Goal: Task Accomplishment & Management: Manage account settings

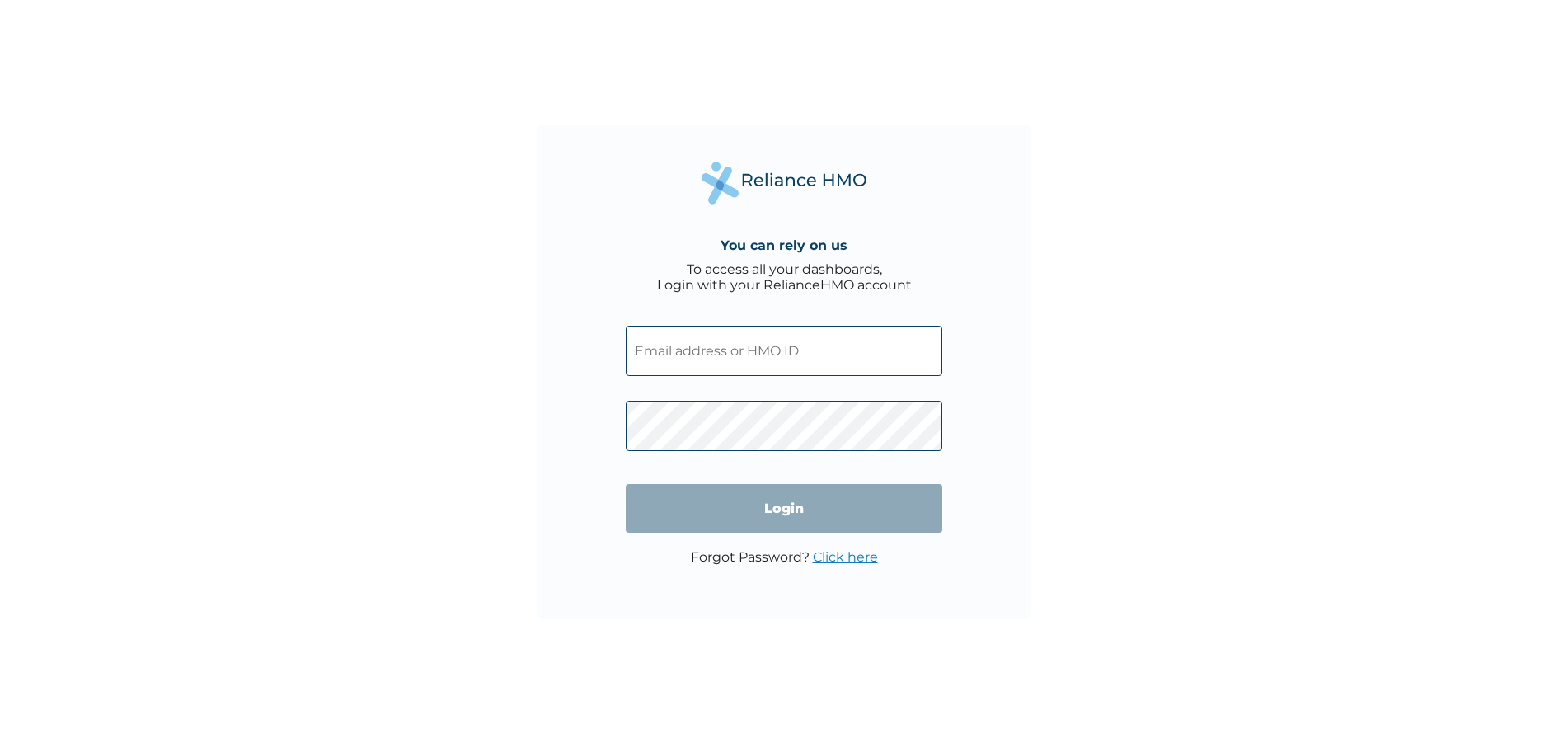
type input "APM/10007/A"
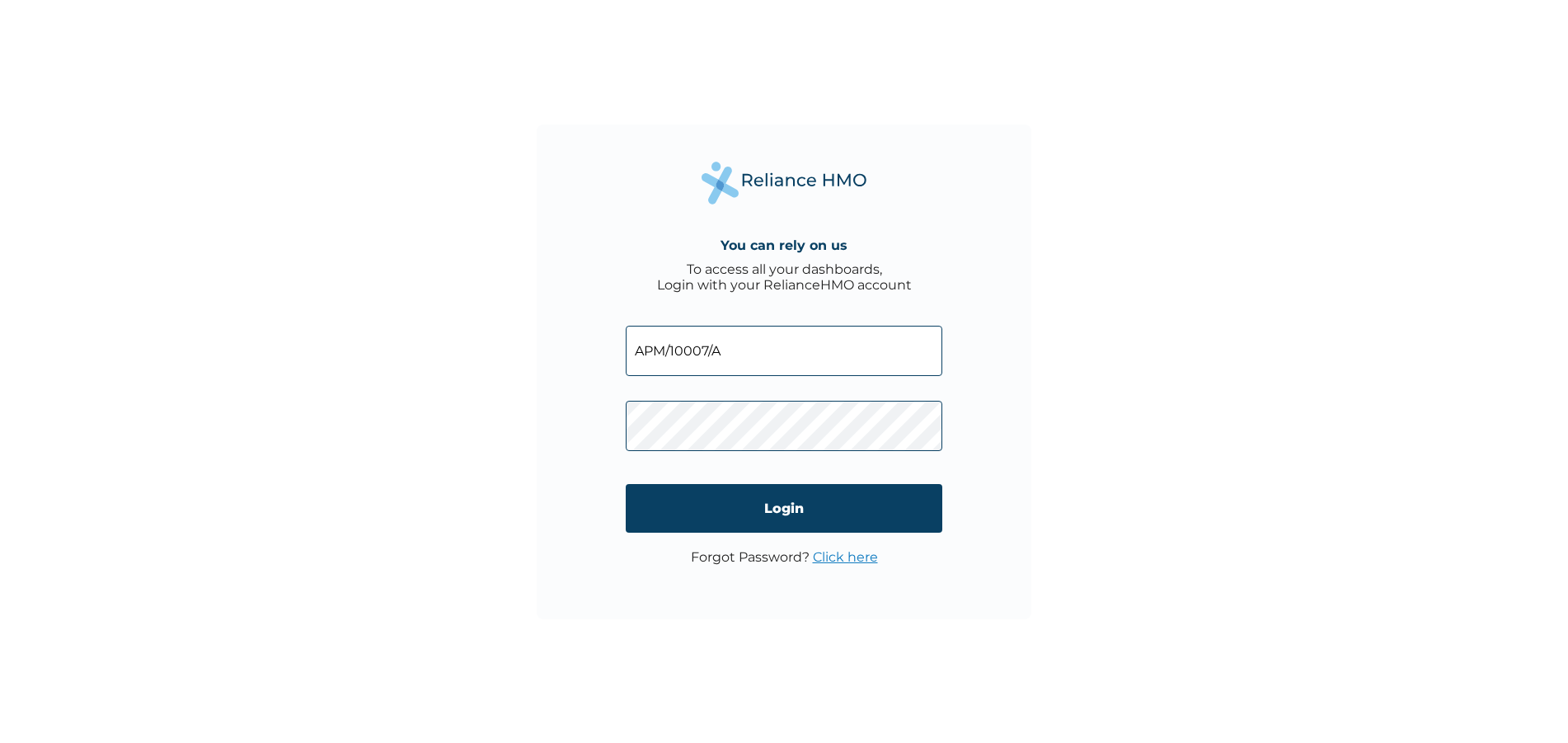
drag, startPoint x: 709, startPoint y: 353, endPoint x: 580, endPoint y: 352, distance: 129.0
click at [580, 352] on div "You can rely on us To access all your dashboards, Login with your RelianceHMO a…" at bounding box center [784, 372] width 495 height 495
drag, startPoint x: 723, startPoint y: 348, endPoint x: 567, endPoint y: 347, distance: 156.0
click at [567, 347] on div "You can rely on us To access all your dashboards, Login with your RelianceHMO a…" at bounding box center [784, 372] width 495 height 495
click at [838, 551] on link "Click here" at bounding box center [845, 557] width 65 height 16
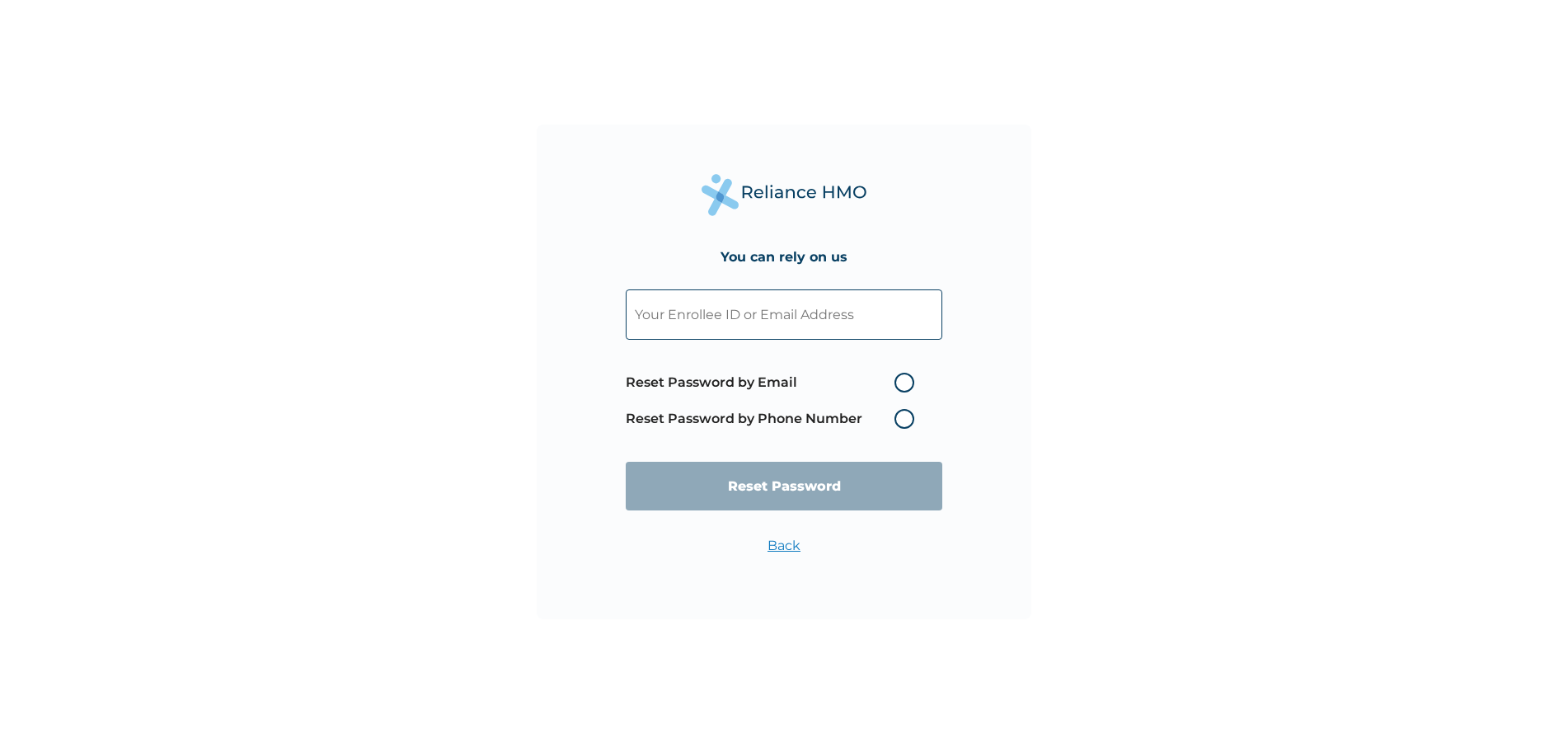
click at [795, 379] on label "Reset Password by Email" at bounding box center [774, 382] width 296 height 20
click at [872, 379] on input "Reset Password by Email" at bounding box center [885, 382] width 26 height 26
radio input "true"
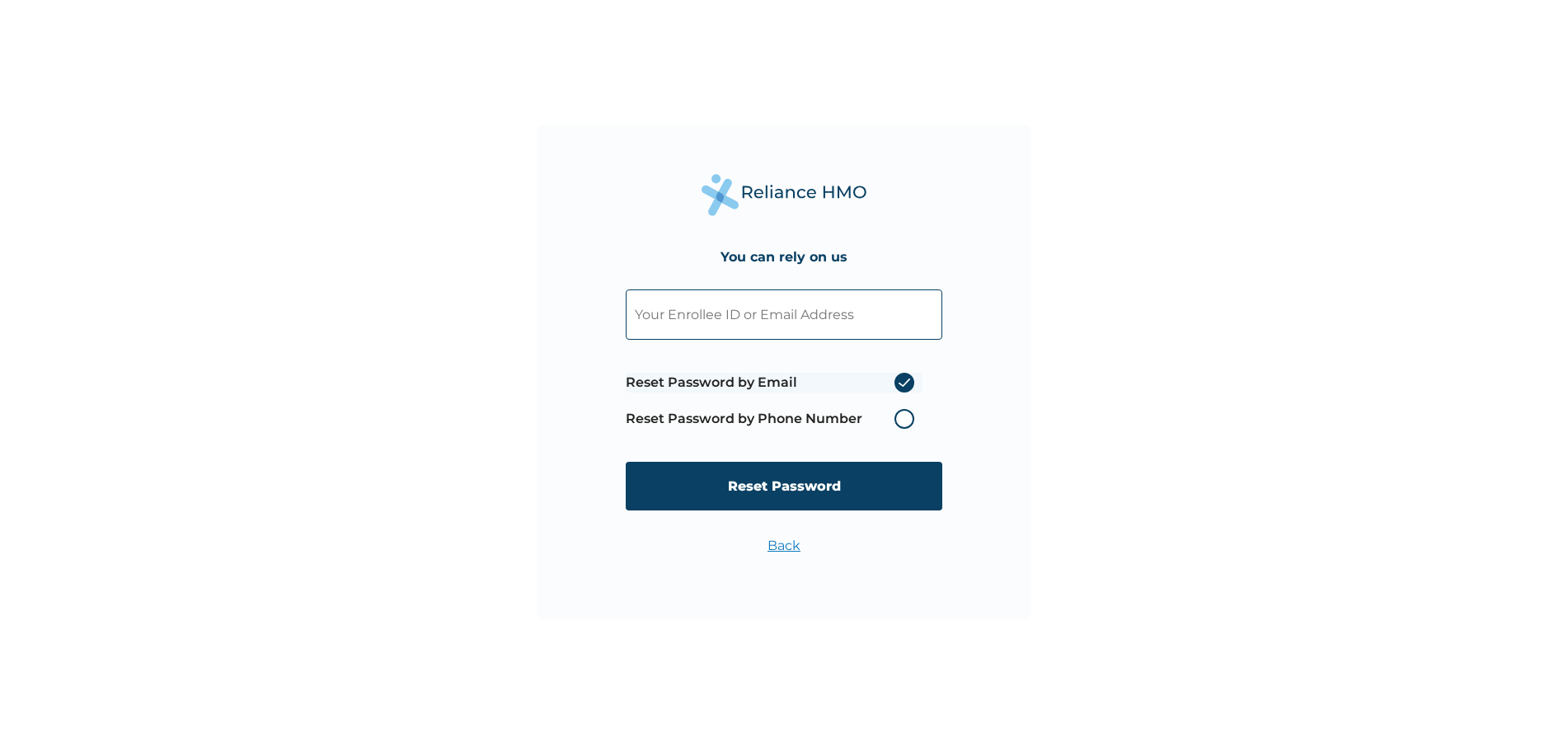
click at [752, 312] on input "text" at bounding box center [784, 314] width 317 height 50
type input "APM/10007/A"
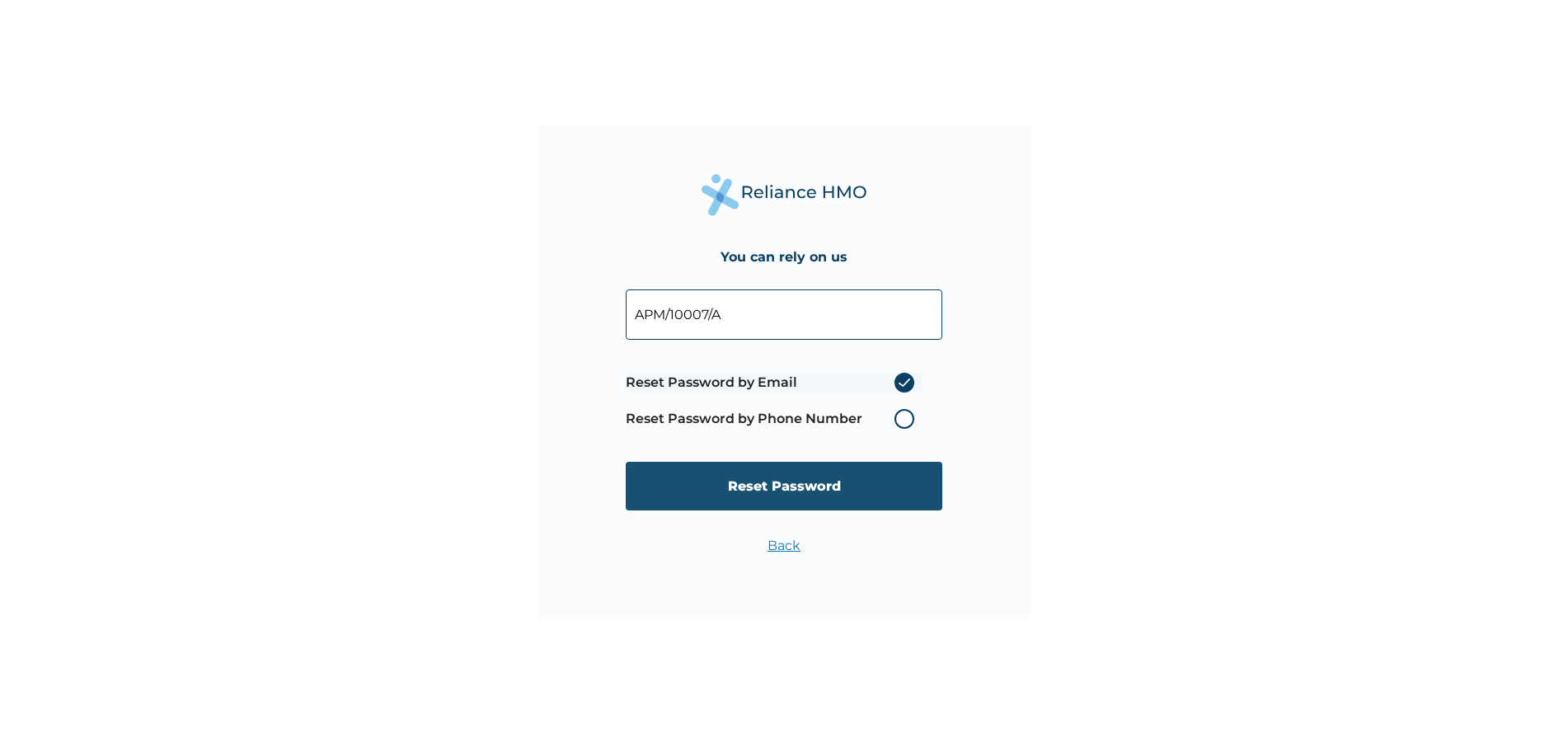
click at [806, 481] on input "Reset Password" at bounding box center [784, 485] width 317 height 48
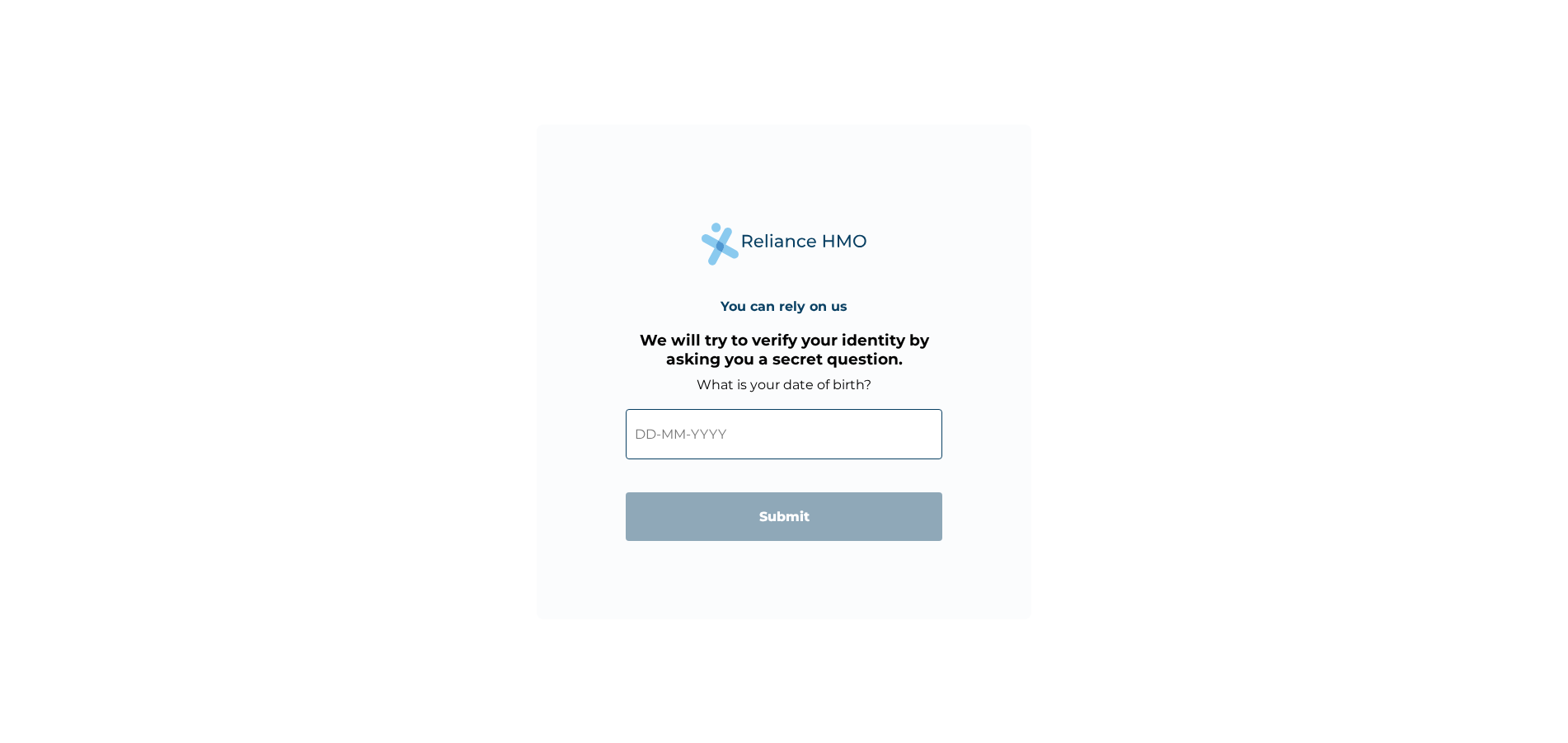
click at [669, 433] on input "text" at bounding box center [784, 433] width 317 height 50
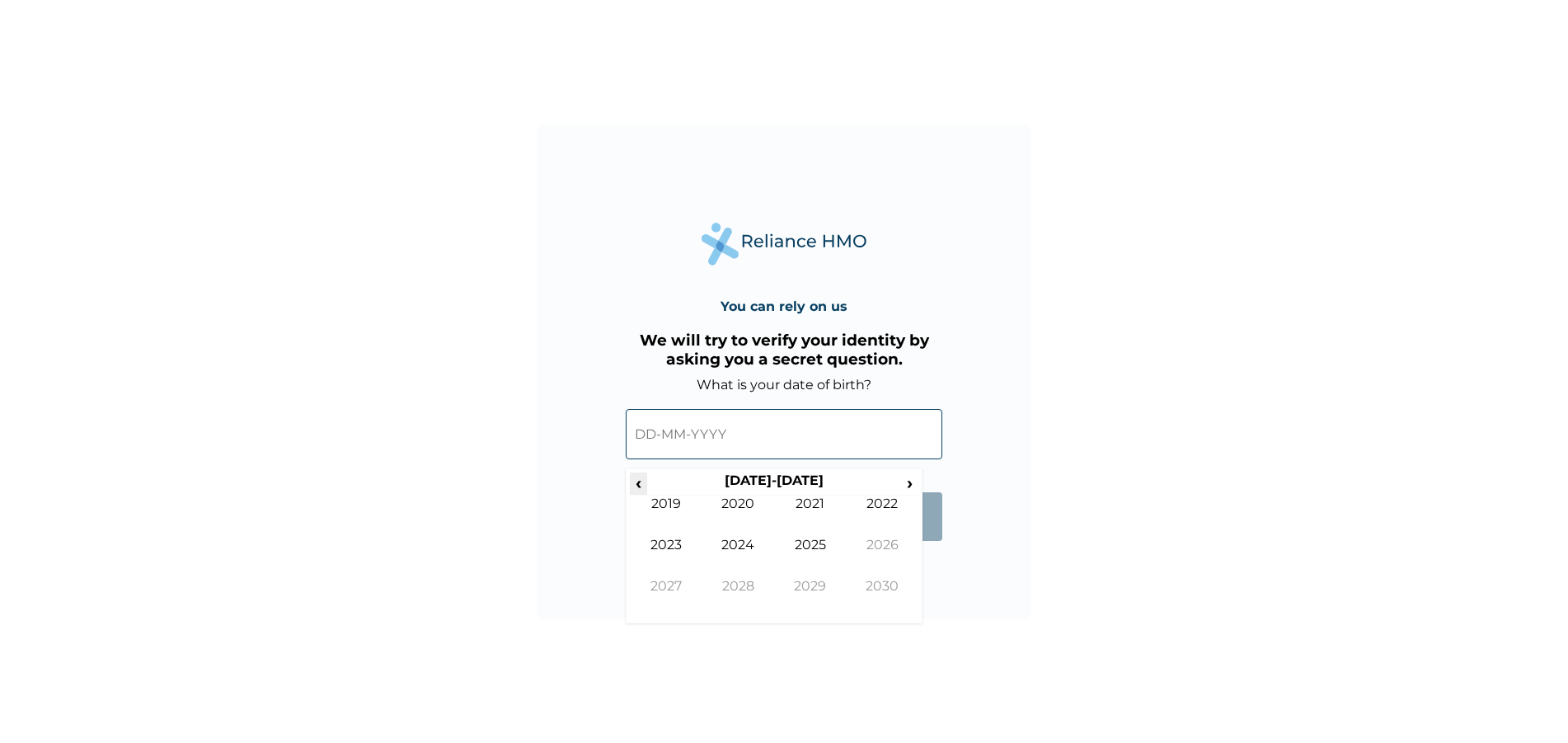
click at [638, 489] on span "‹" at bounding box center [638, 483] width 18 height 21
click at [643, 484] on span "‹" at bounding box center [638, 483] width 18 height 21
click at [750, 582] on td "1998" at bounding box center [738, 598] width 73 height 41
click at [736, 545] on td "Jun" at bounding box center [738, 557] width 73 height 41
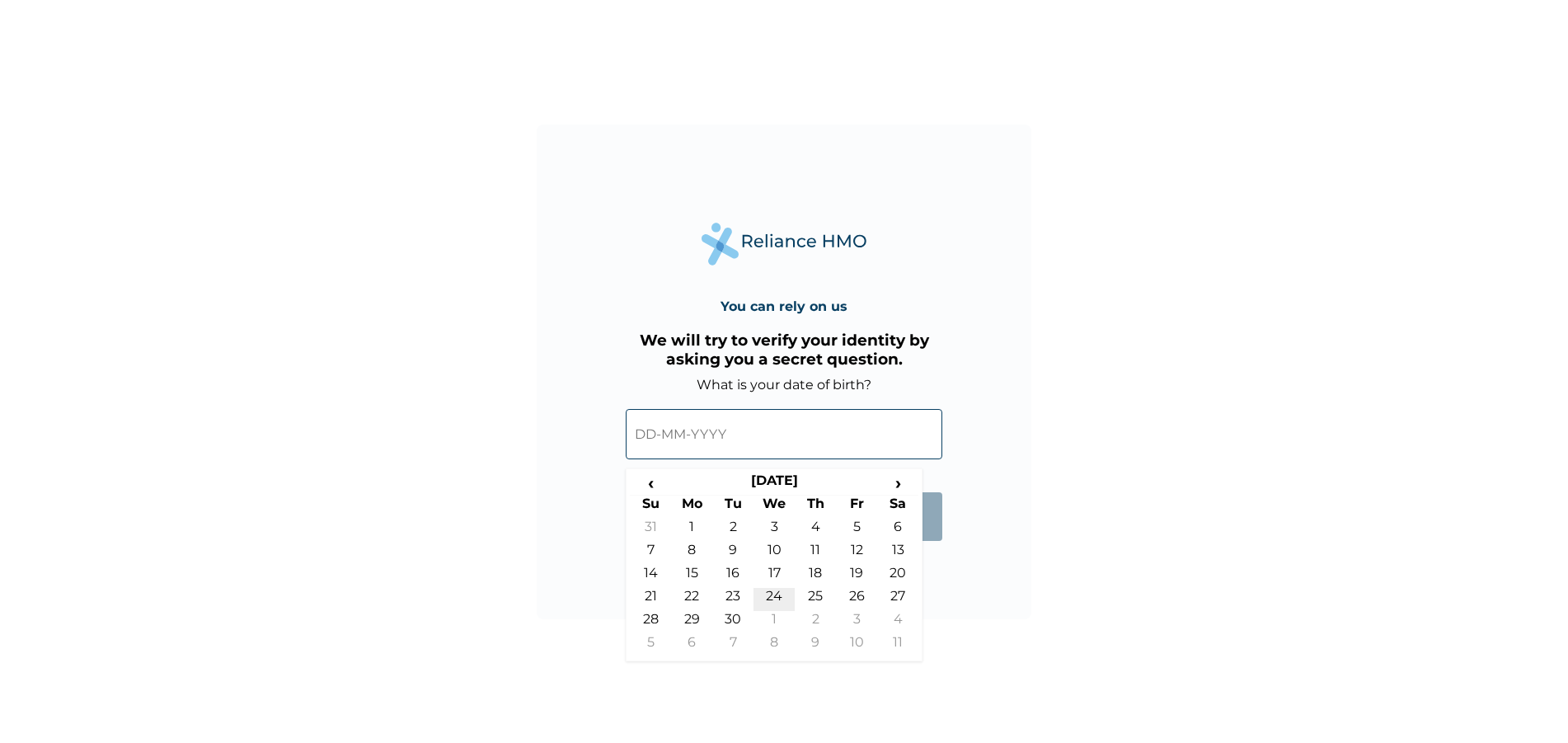
click at [766, 594] on td "24" at bounding box center [773, 599] width 41 height 23
type input "24-06-1998"
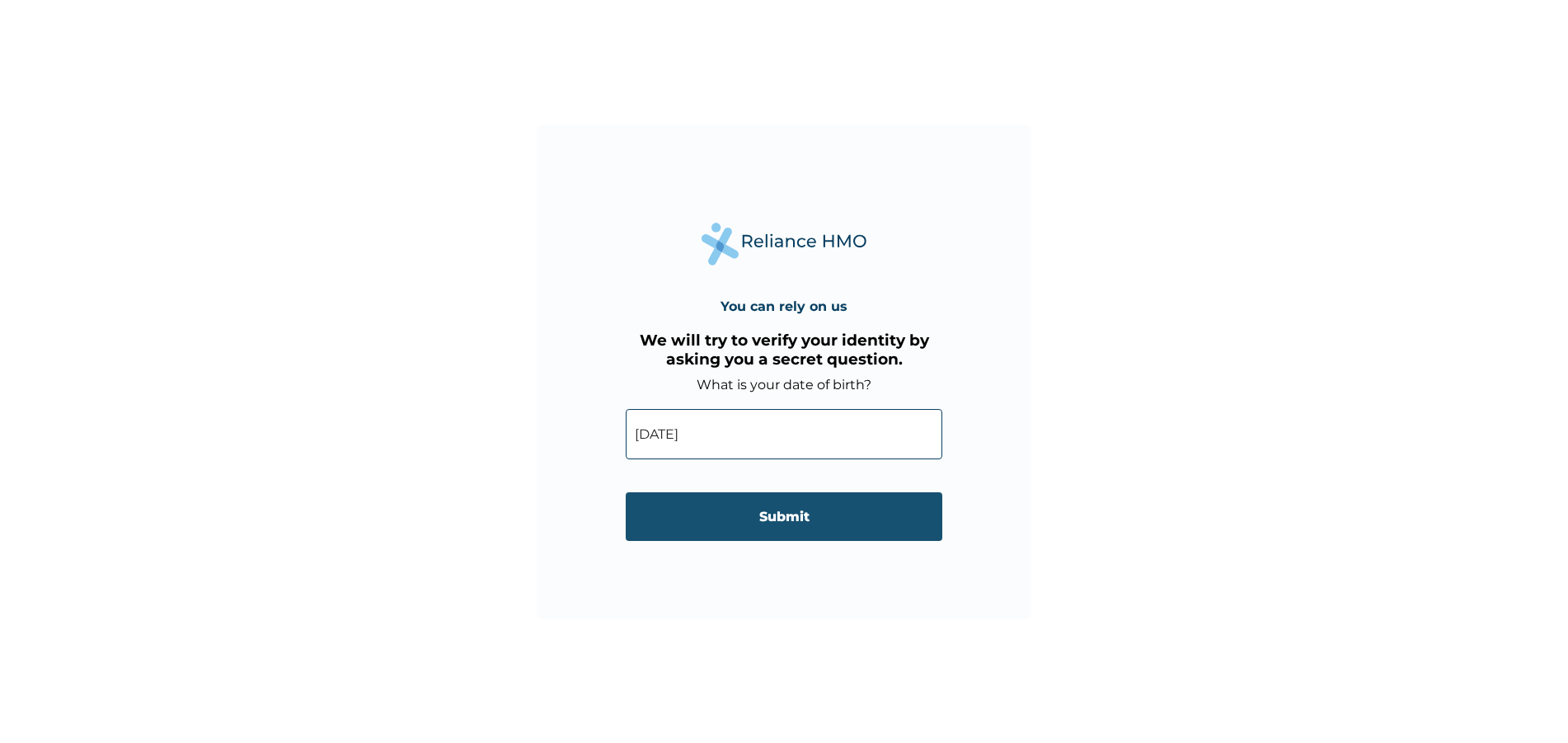
click at [793, 524] on input "Submit" at bounding box center [784, 516] width 317 height 48
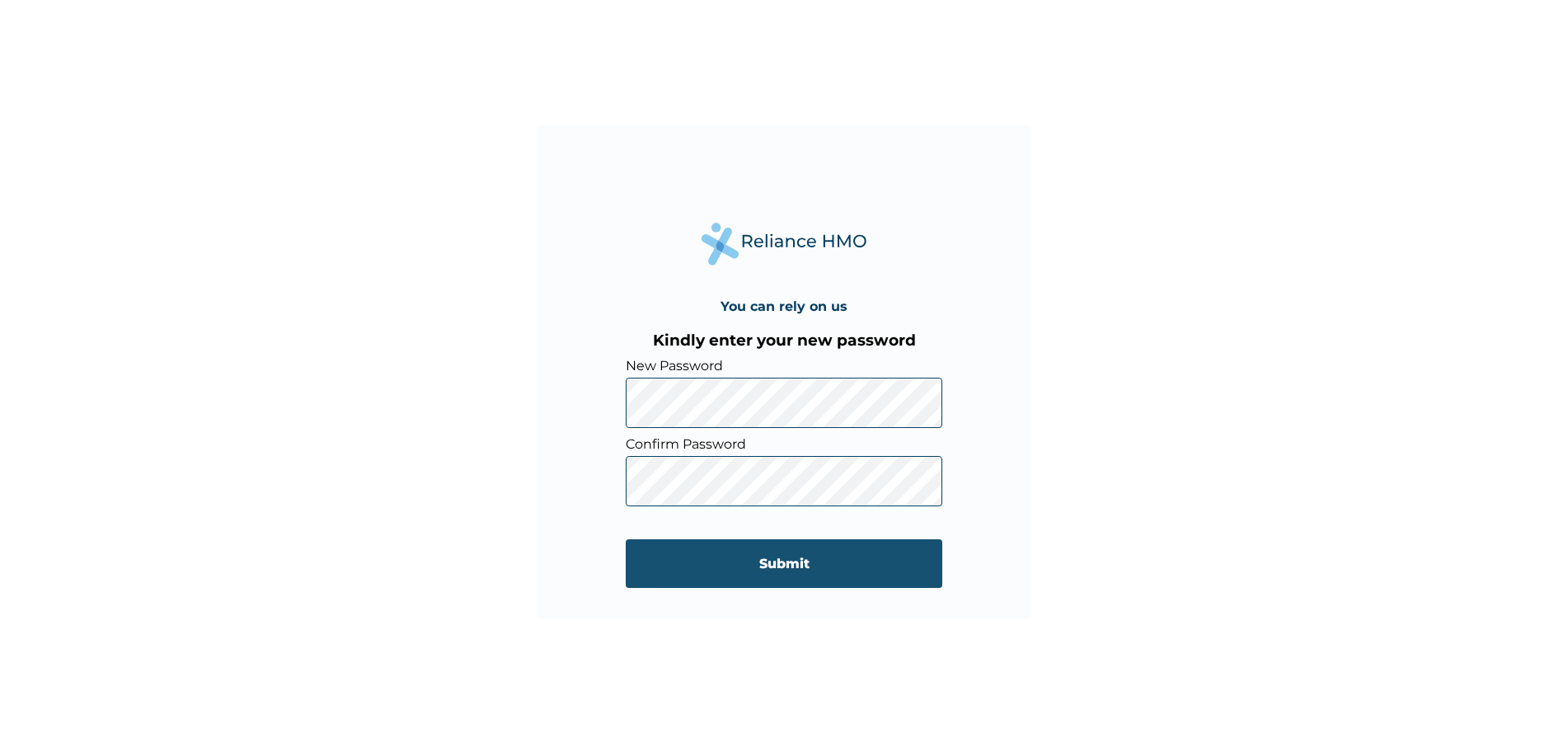
click at [667, 568] on input "Submit" at bounding box center [784, 563] width 317 height 48
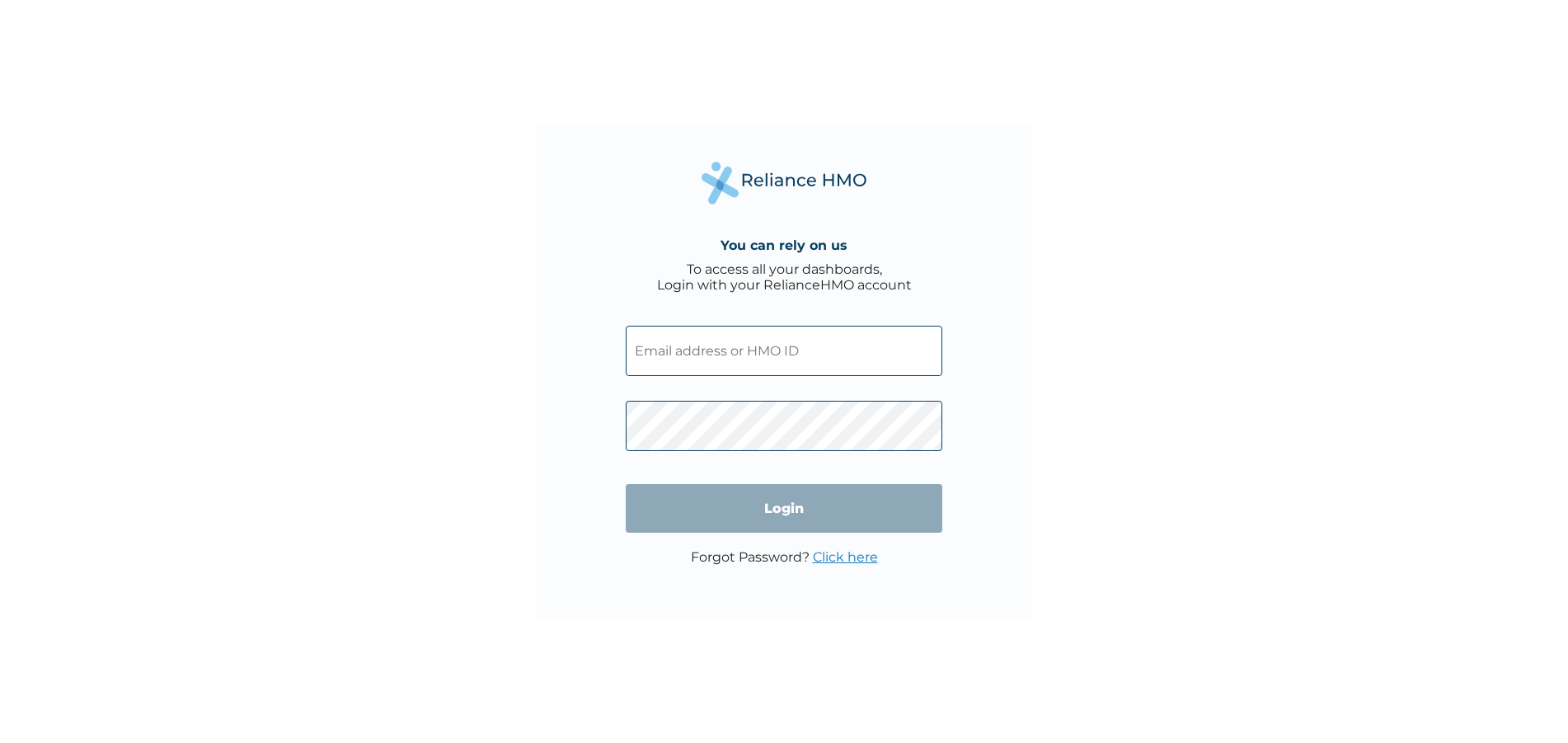
type input "apm/10007/a"
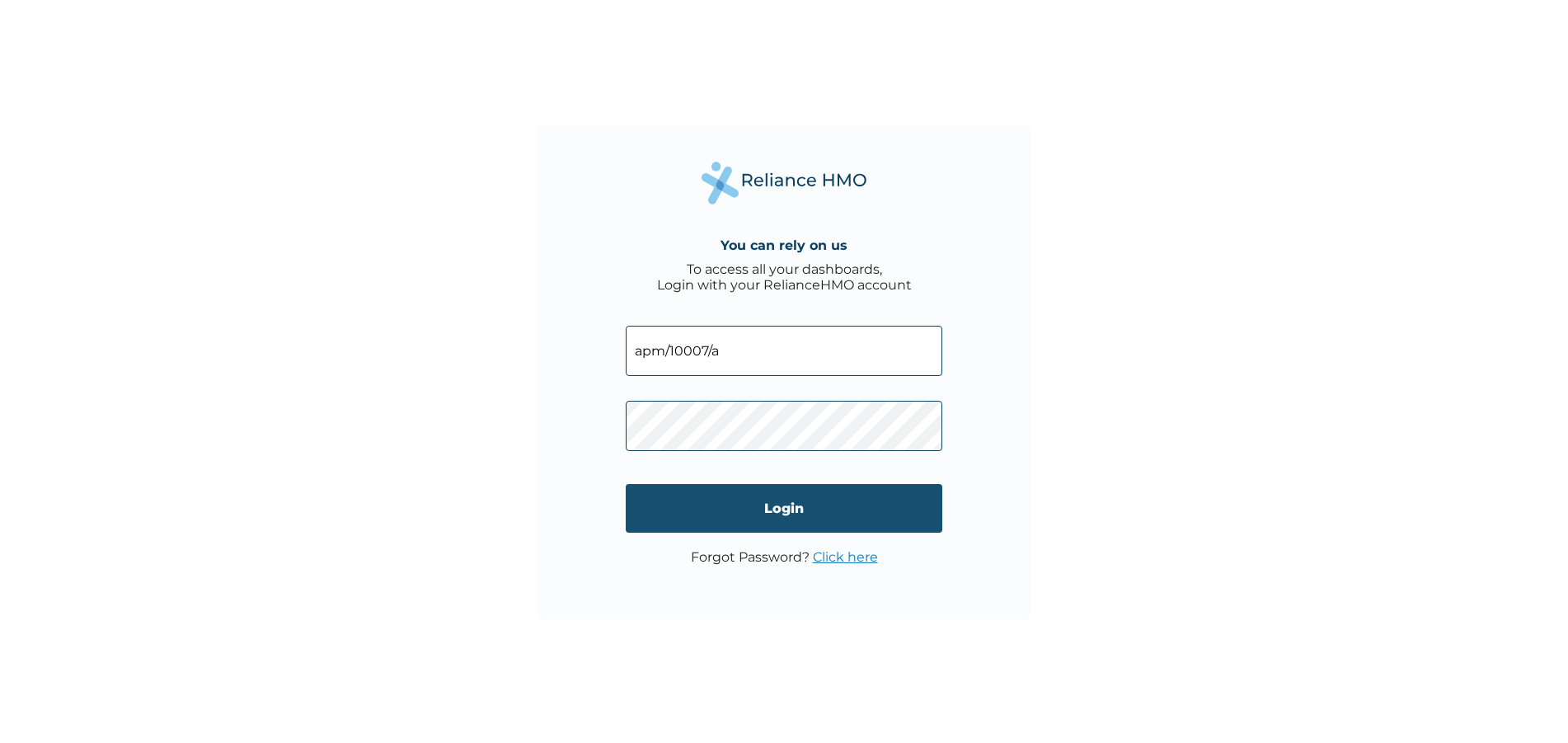
click at [816, 500] on input "Login" at bounding box center [784, 508] width 317 height 48
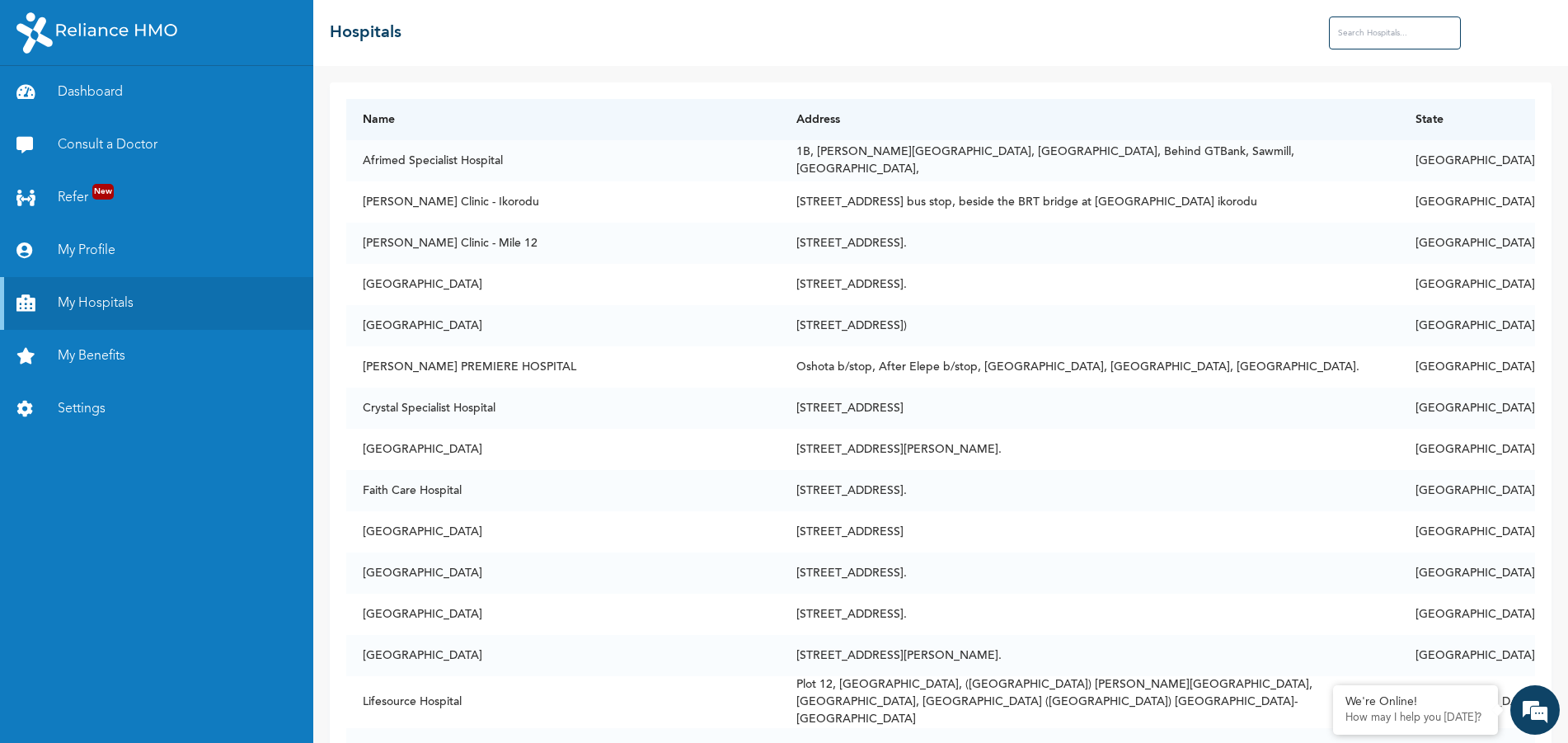
click at [1372, 37] on input "text" at bounding box center [1394, 33] width 132 height 33
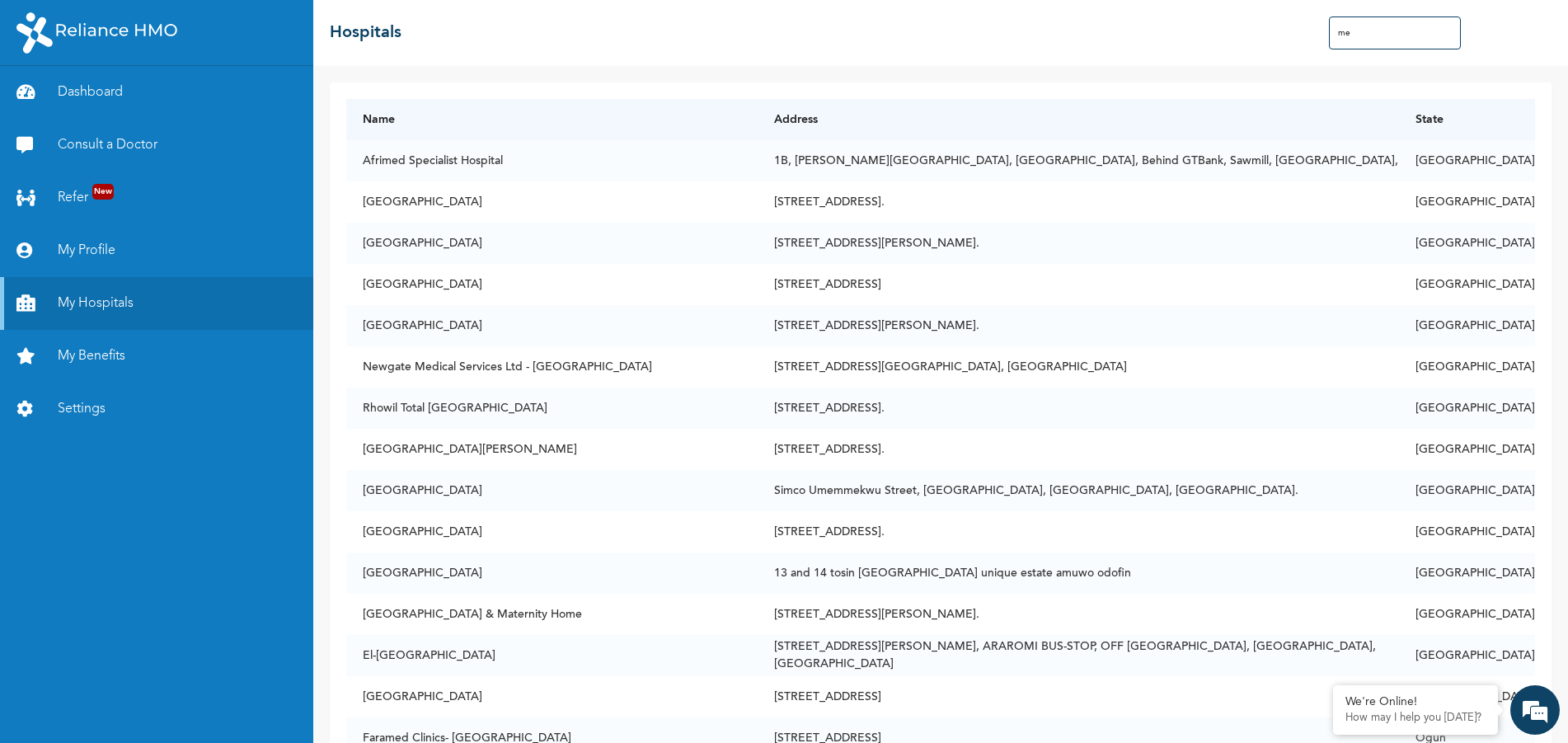
type input "m"
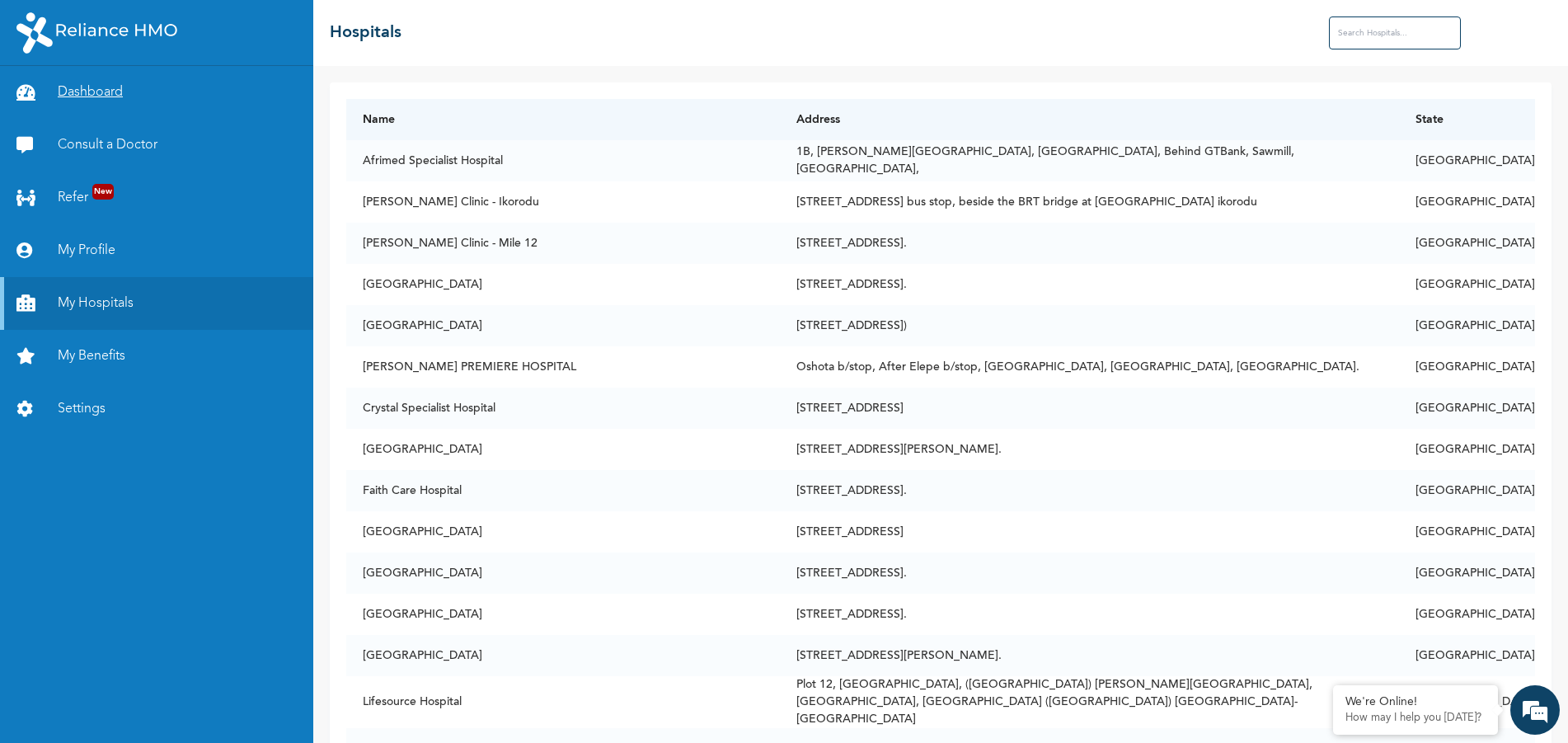
click at [75, 86] on link "Dashboard" at bounding box center [156, 92] width 313 height 53
